Goal: Task Accomplishment & Management: Complete application form

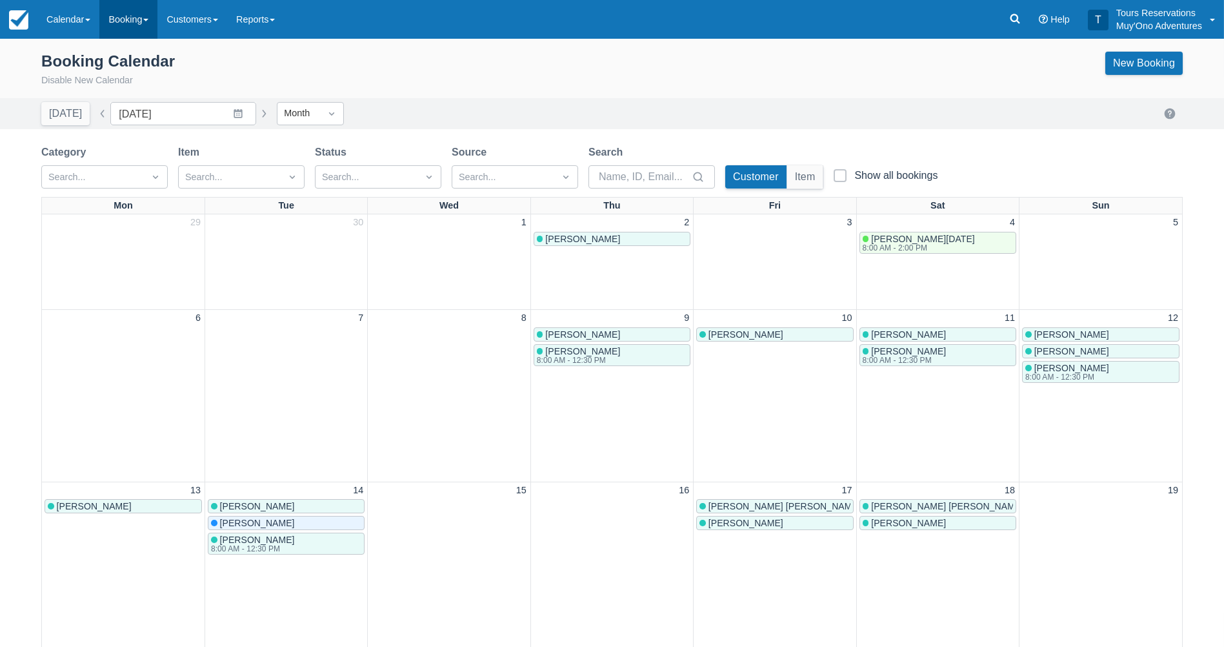
click at [117, 17] on link "Booking" at bounding box center [128, 19] width 58 height 39
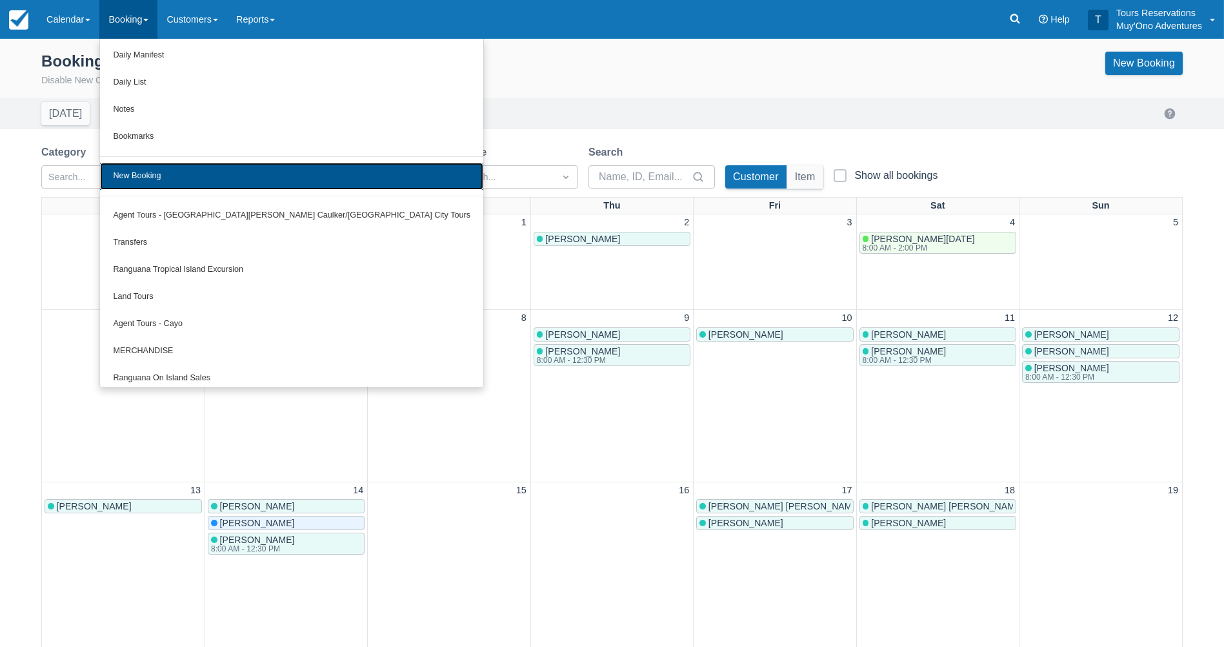
click at [162, 172] on link "New Booking" at bounding box center [291, 176] width 383 height 27
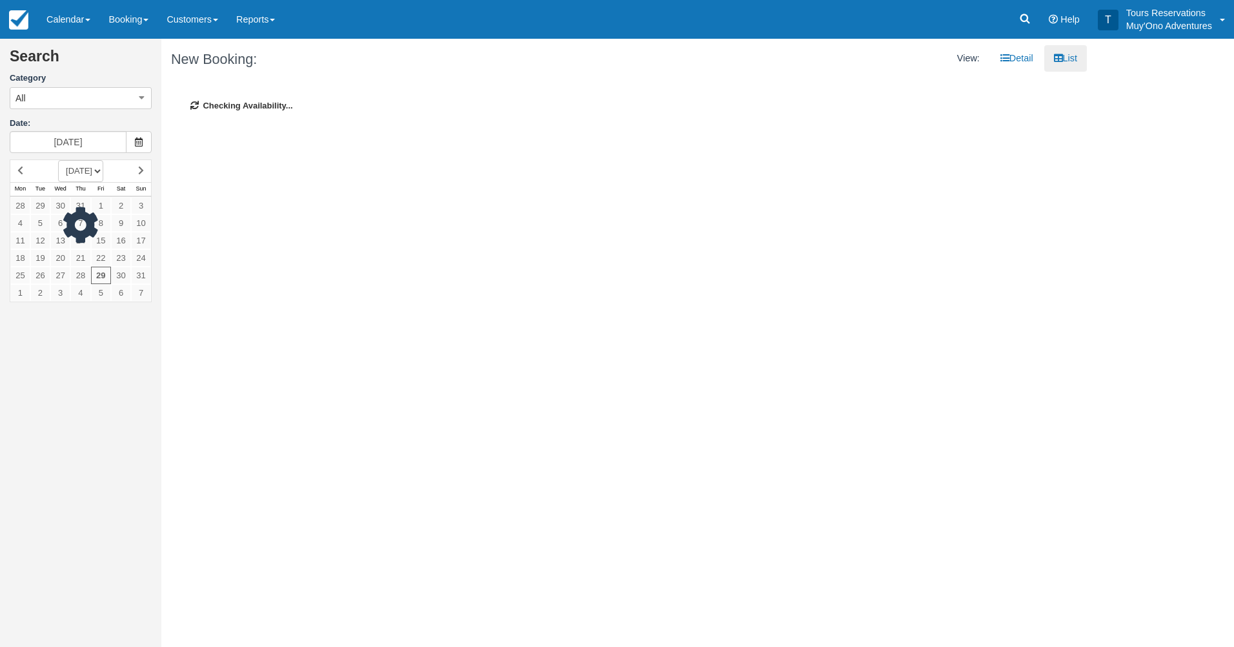
click at [116, 168] on div at bounding box center [81, 230] width 142 height 143
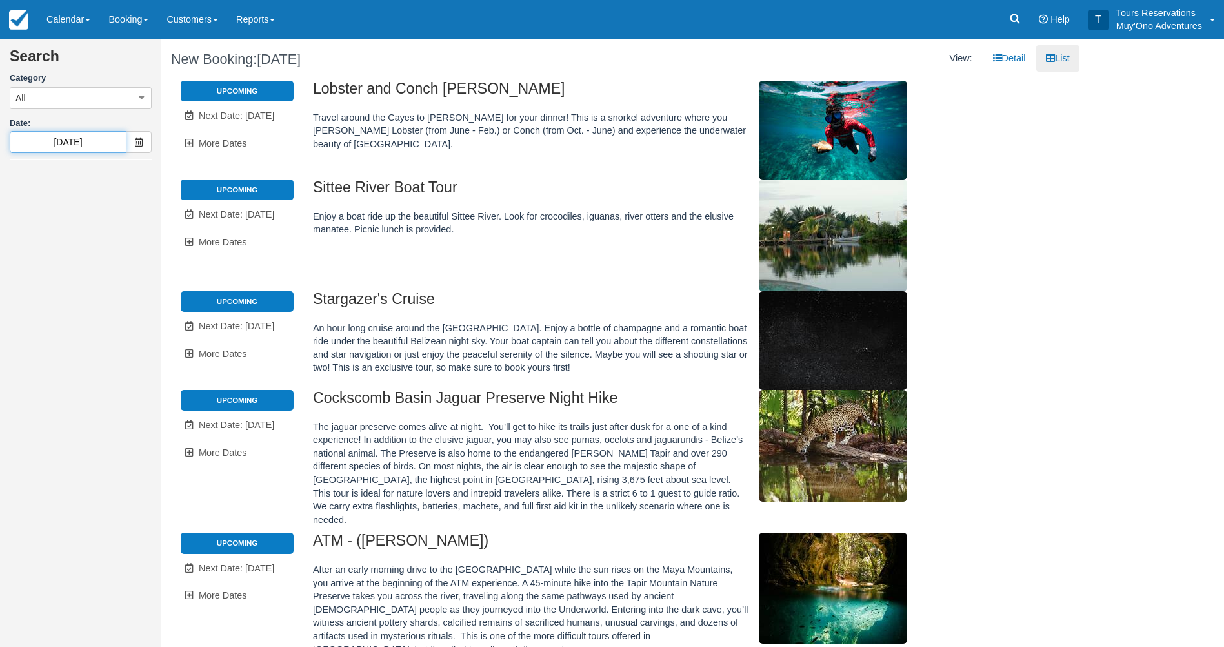
click at [108, 142] on input "08/30/25" at bounding box center [68, 142] width 117 height 22
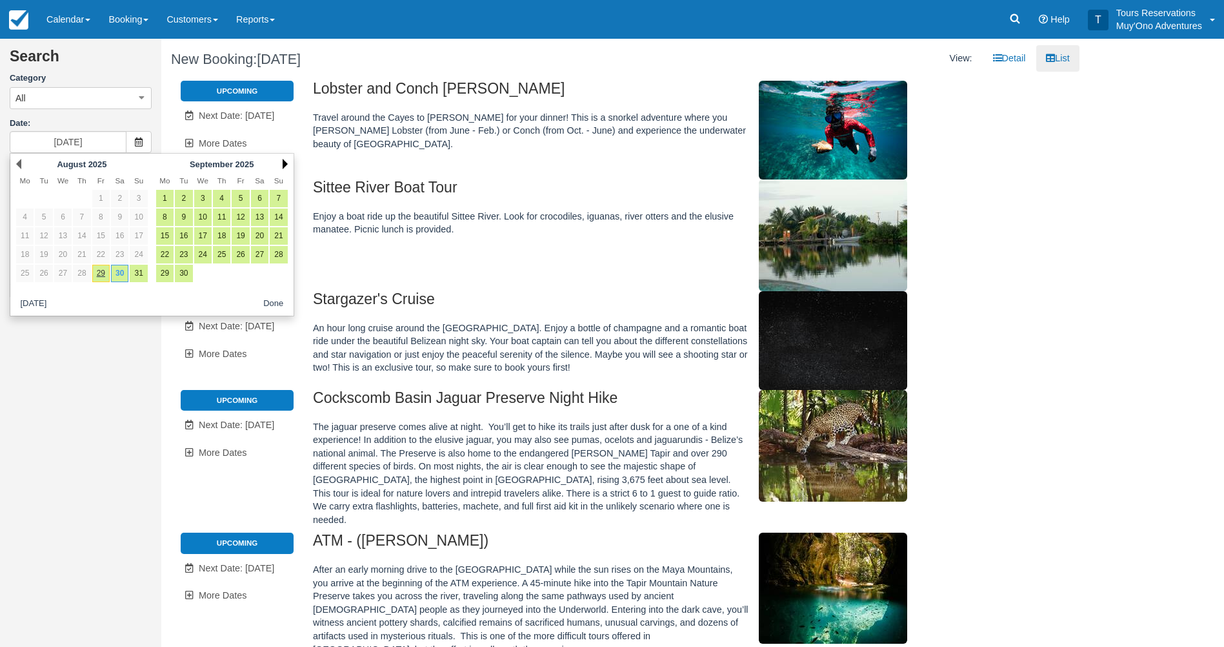
click at [286, 167] on link "Next" at bounding box center [285, 164] width 5 height 10
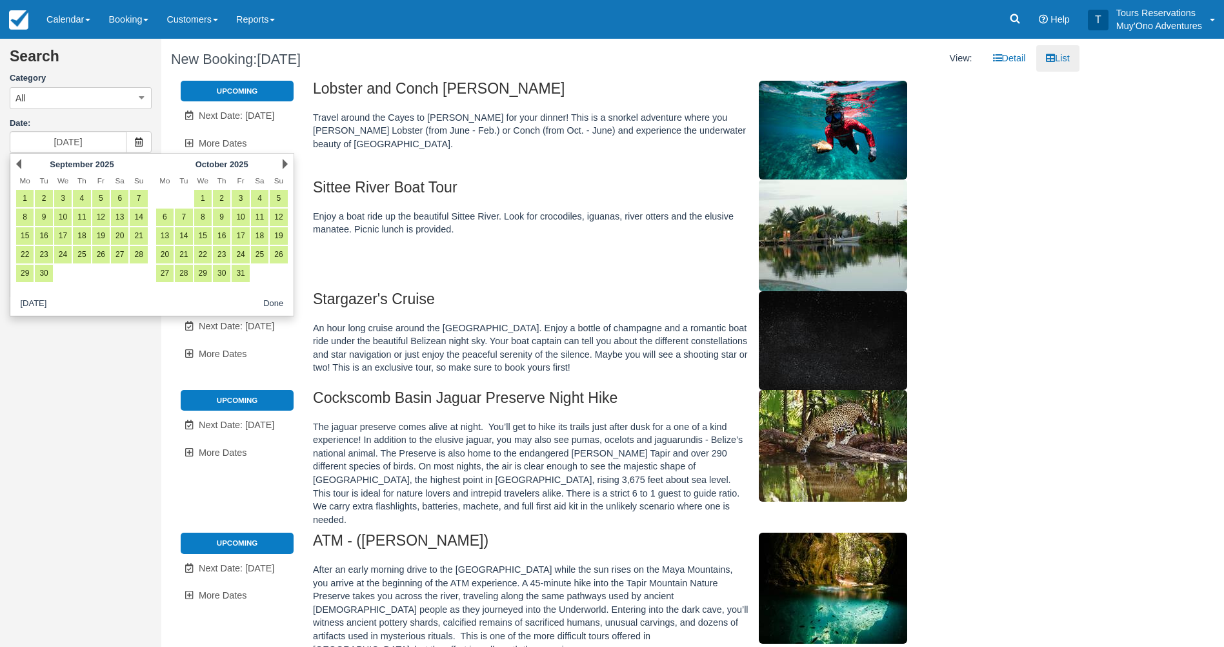
click at [284, 167] on link "Next" at bounding box center [285, 164] width 5 height 10
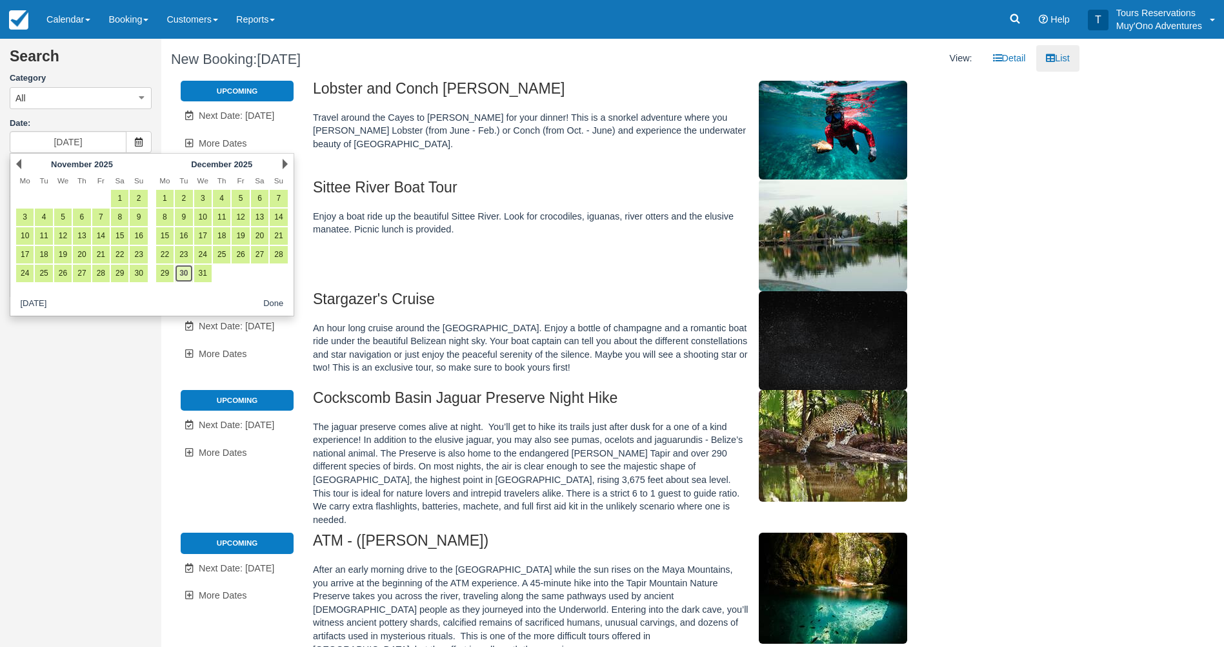
click at [181, 270] on link "30" at bounding box center [183, 273] width 17 height 17
type input "12/30/25"
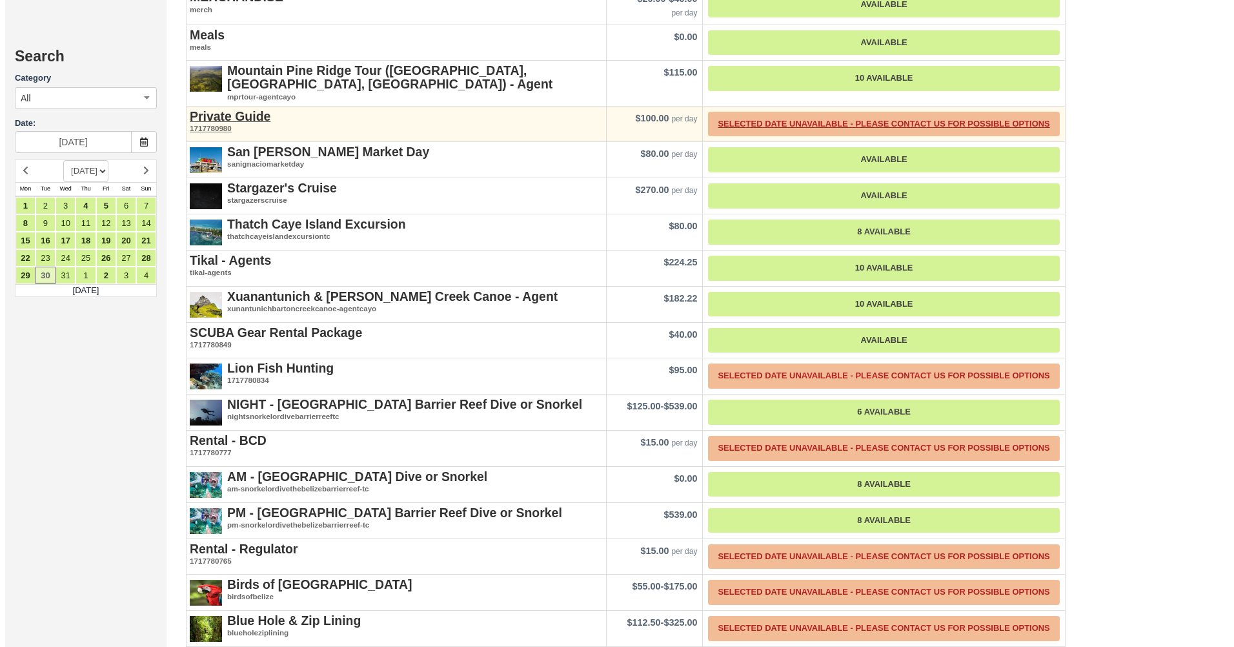
scroll to position [1498, 0]
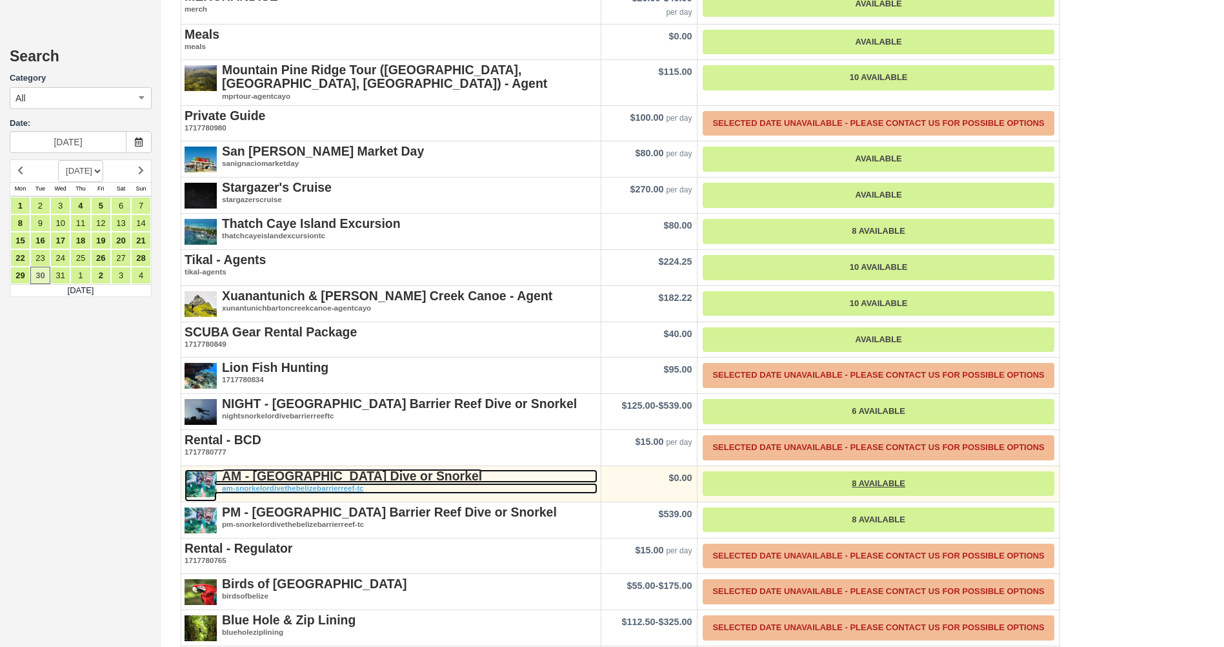
click at [385, 469] on strong "AM - [GEOGRAPHIC_DATA] Dive or Snorkel" at bounding box center [352, 476] width 260 height 14
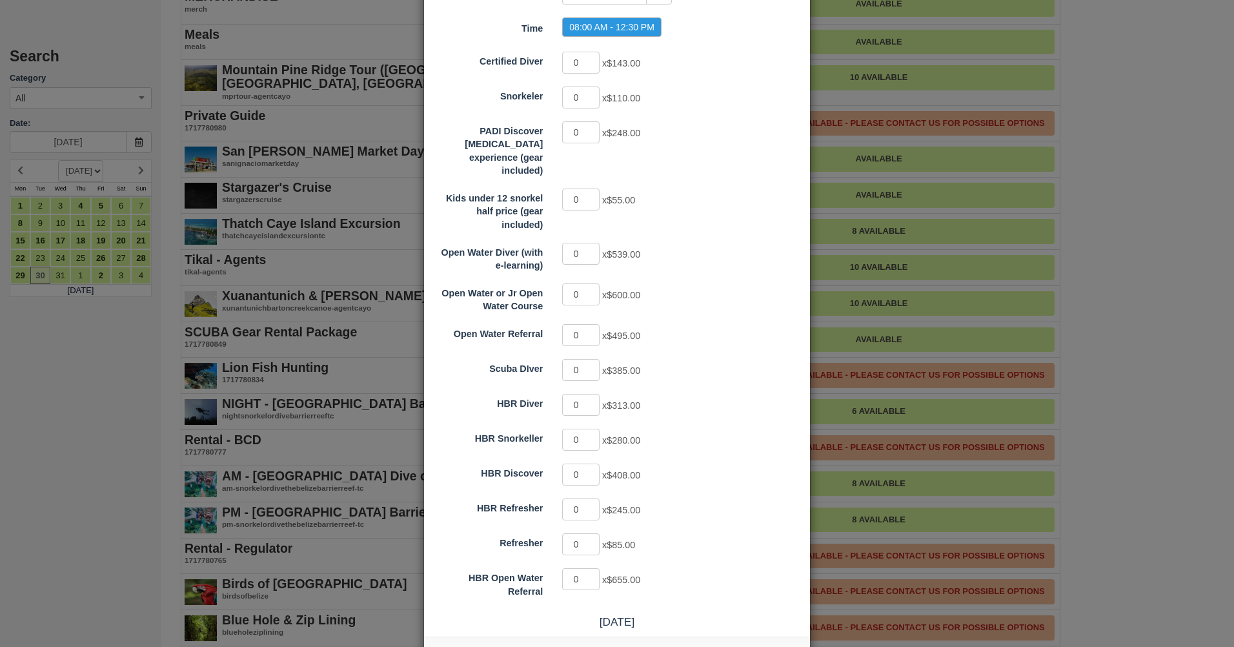
scroll to position [167, 0]
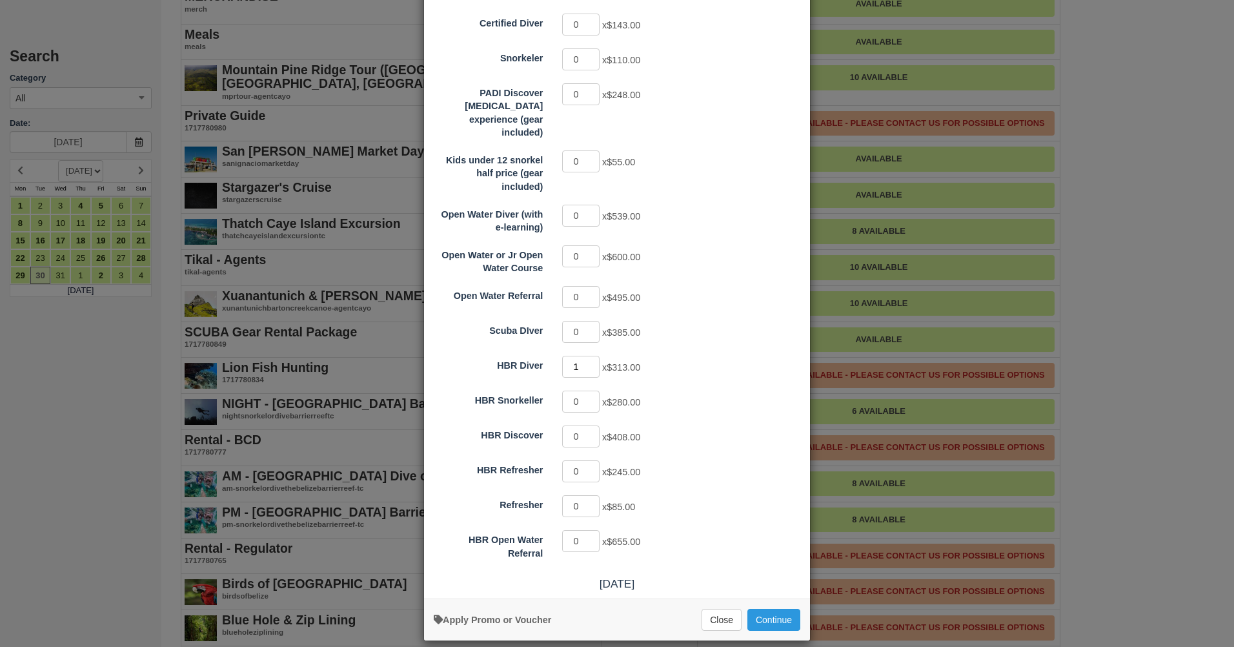
type input "1"
click at [588, 356] on input "1" at bounding box center [580, 367] width 37 height 22
click at [458, 32] on div "Certified Diver 0 x $143.00" at bounding box center [617, 24] width 386 height 25
click at [760, 609] on button "Continue" at bounding box center [773, 620] width 53 height 22
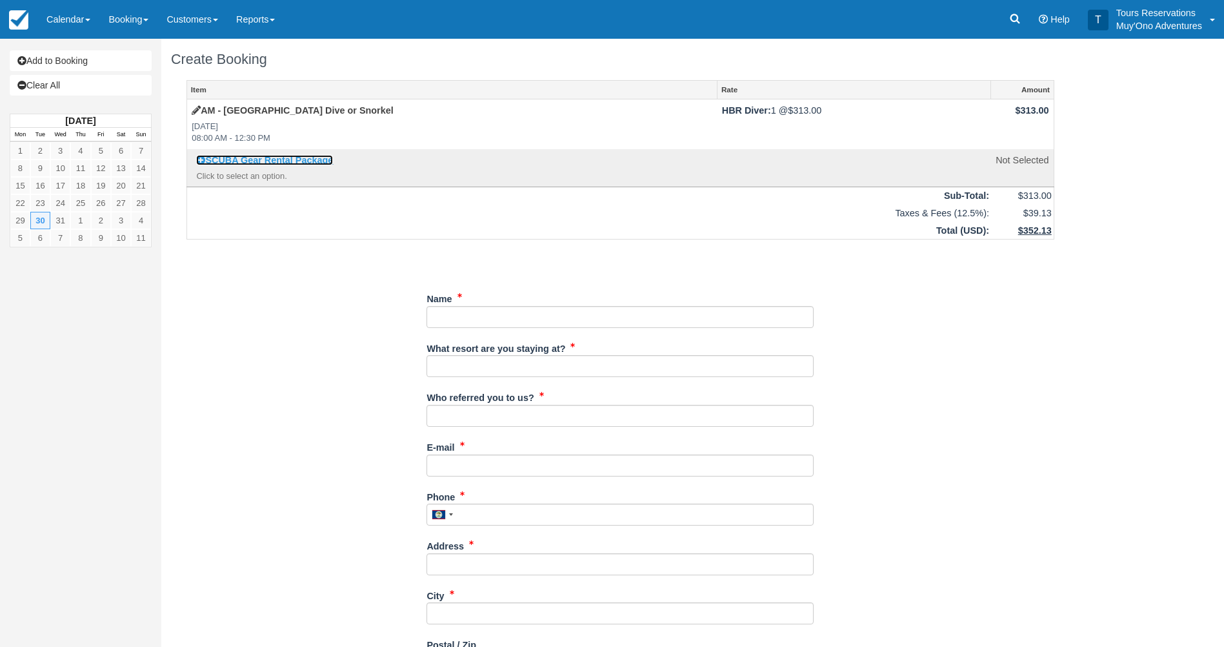
click at [203, 157] on icon at bounding box center [200, 160] width 9 height 9
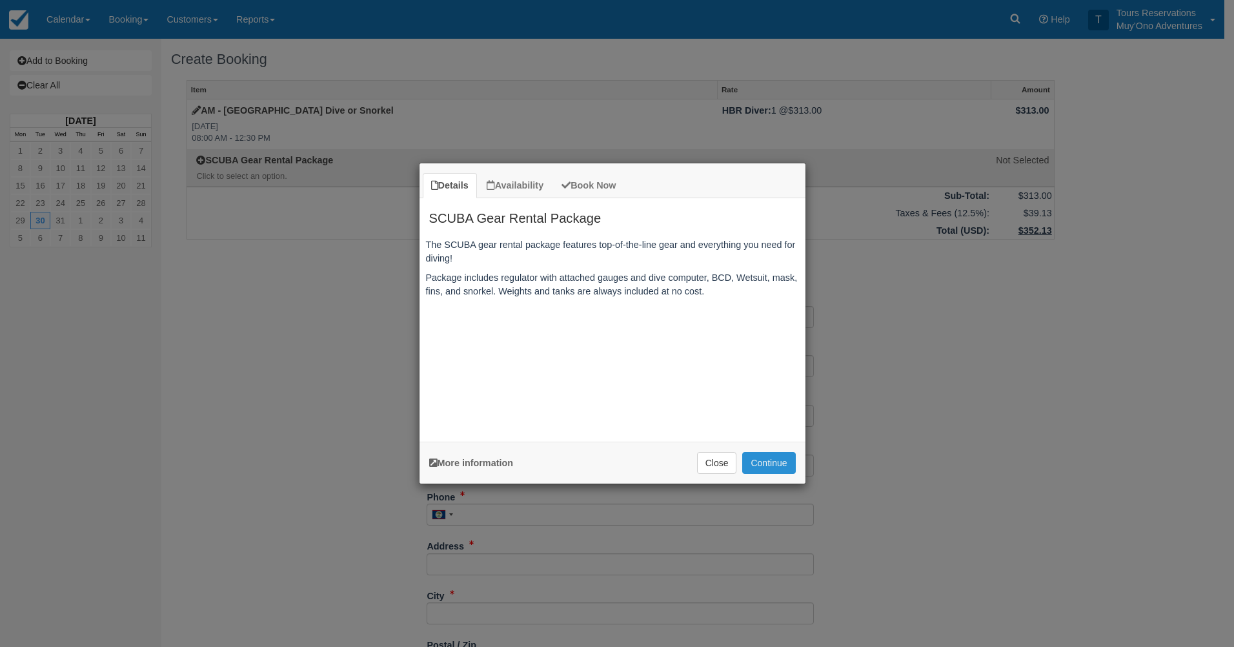
click at [769, 467] on button "Continue" at bounding box center [768, 463] width 53 height 22
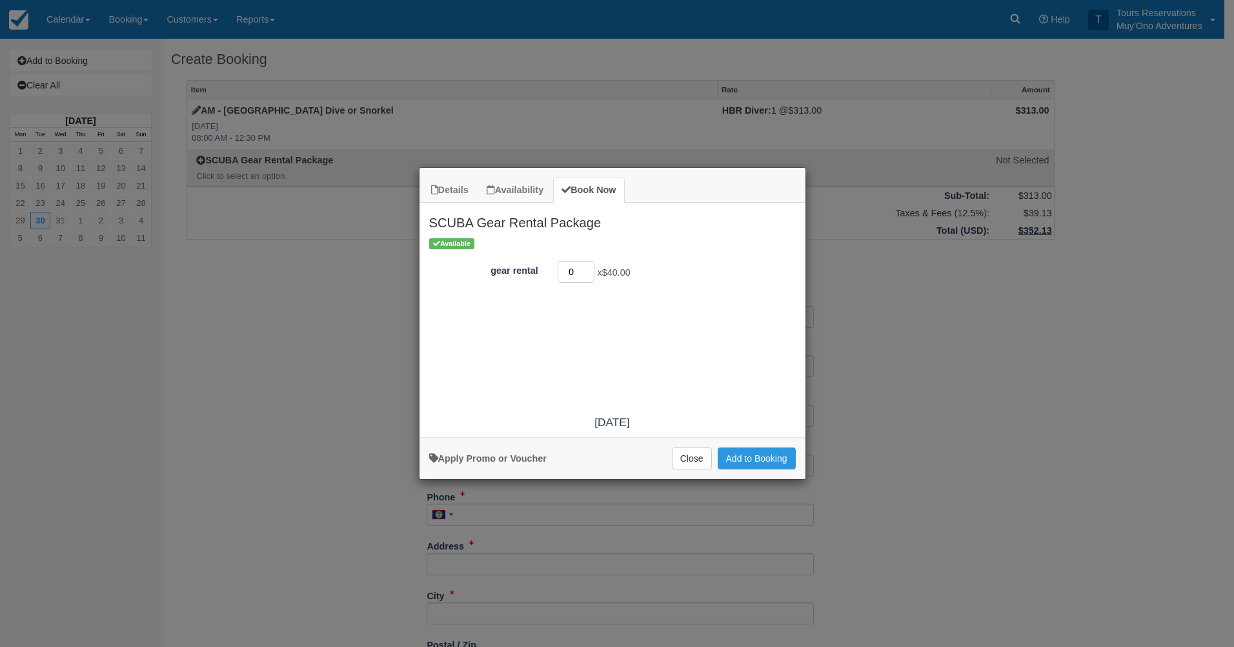
click at [583, 267] on input "0" at bounding box center [576, 272] width 37 height 22
type input "1"
click at [591, 267] on input "1" at bounding box center [576, 272] width 37 height 22
click at [760, 459] on button "Add to Booking" at bounding box center [757, 458] width 78 height 22
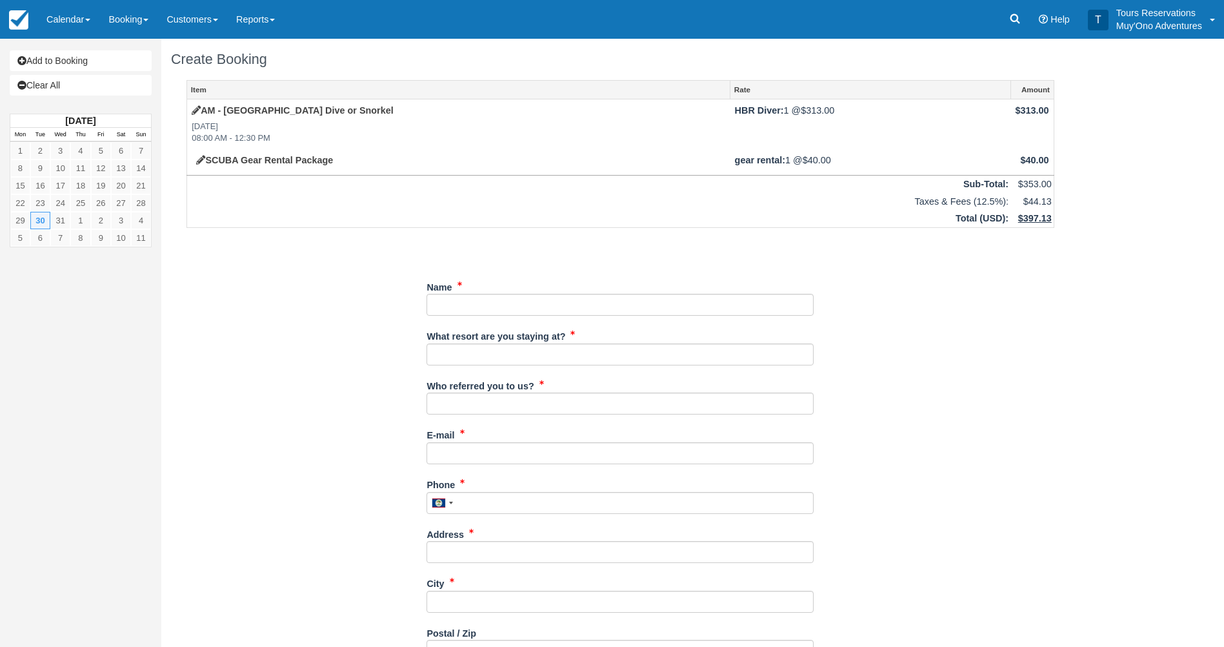
click at [1176, 242] on div "Add to Booking Clear All [DATE] Mon Tue Wed Thu Fri Sat Sun 1 2 3 4 5 6 7 8 9 1…" at bounding box center [612, 343] width 1224 height 608
